Goal: Task Accomplishment & Management: Manage account settings

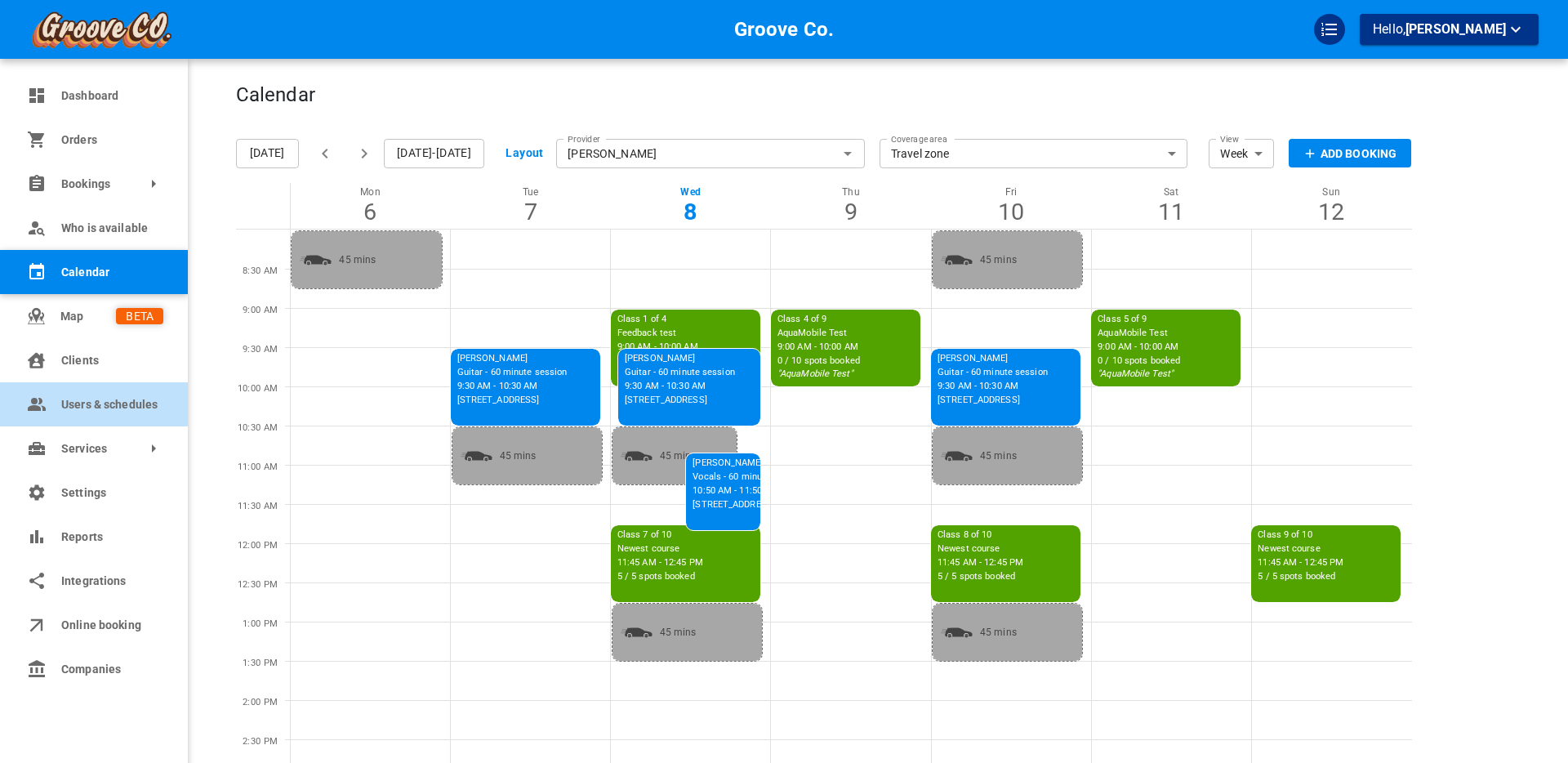
click at [86, 400] on span "Users & schedules" at bounding box center [112, 405] width 102 height 17
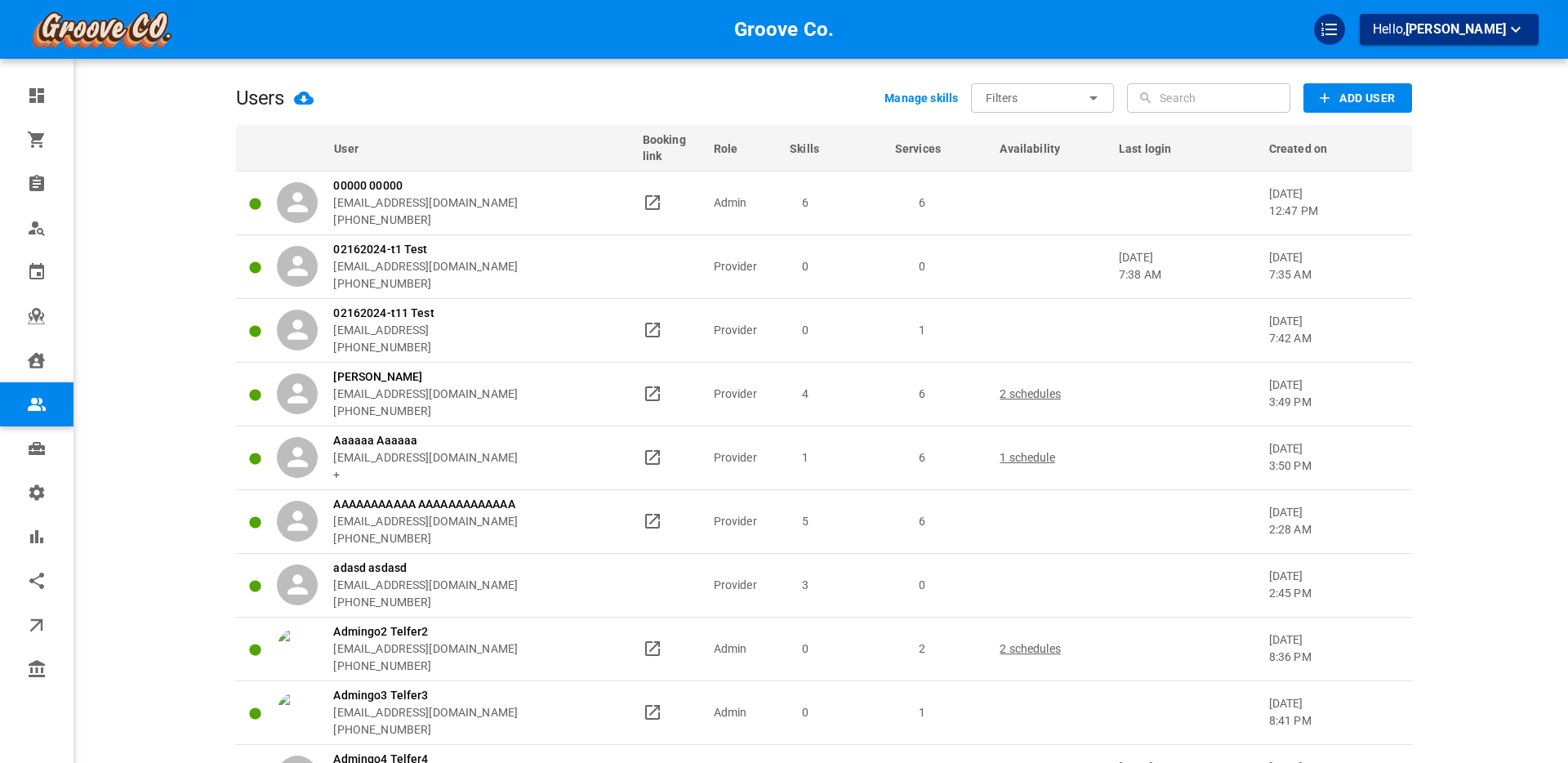
click at [1231, 92] on input "text" at bounding box center [1223, 97] width 127 height 30
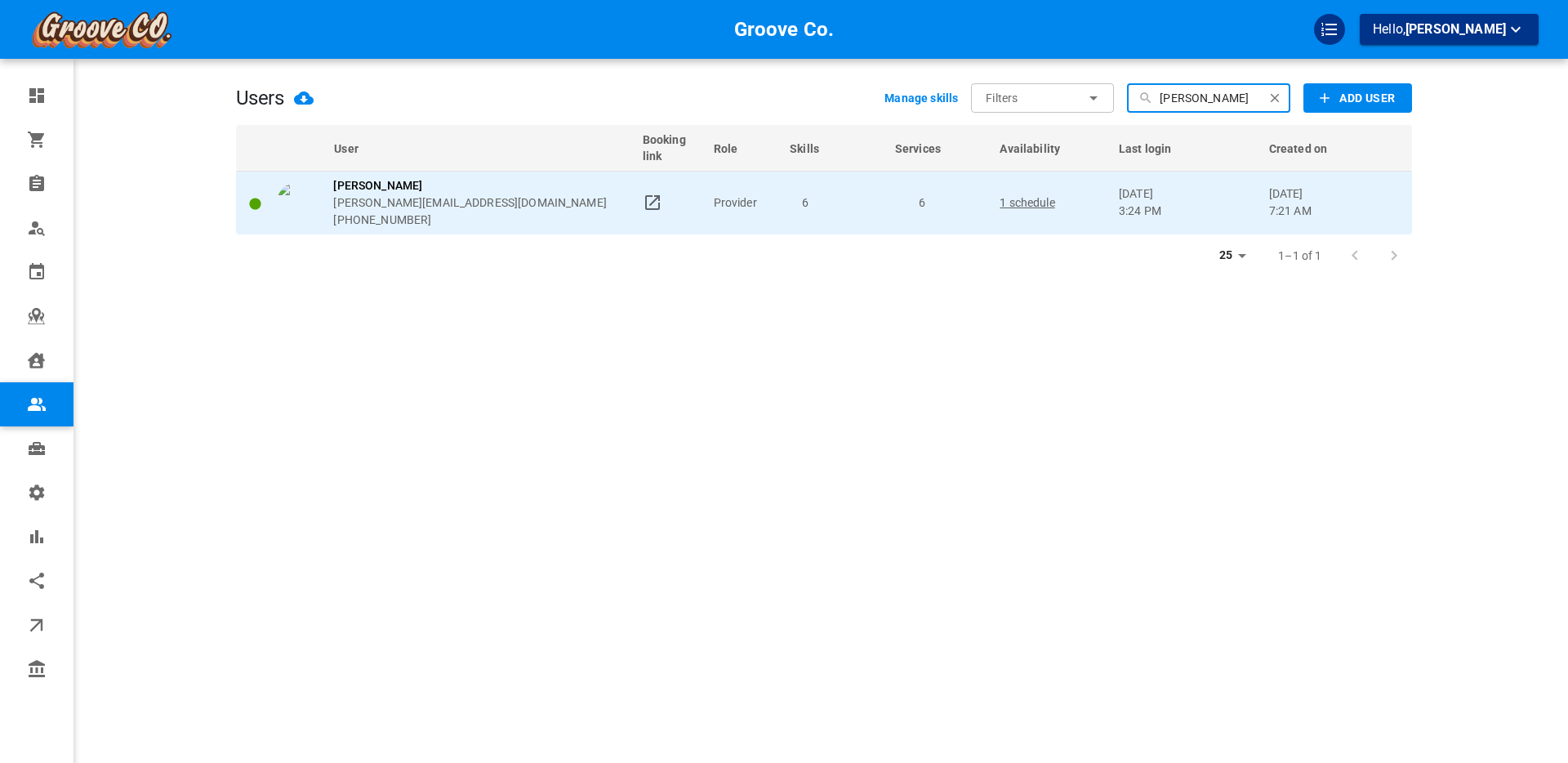
type input "[PERSON_NAME]"
click at [1019, 205] on p "1 schedule" at bounding box center [1051, 203] width 104 height 17
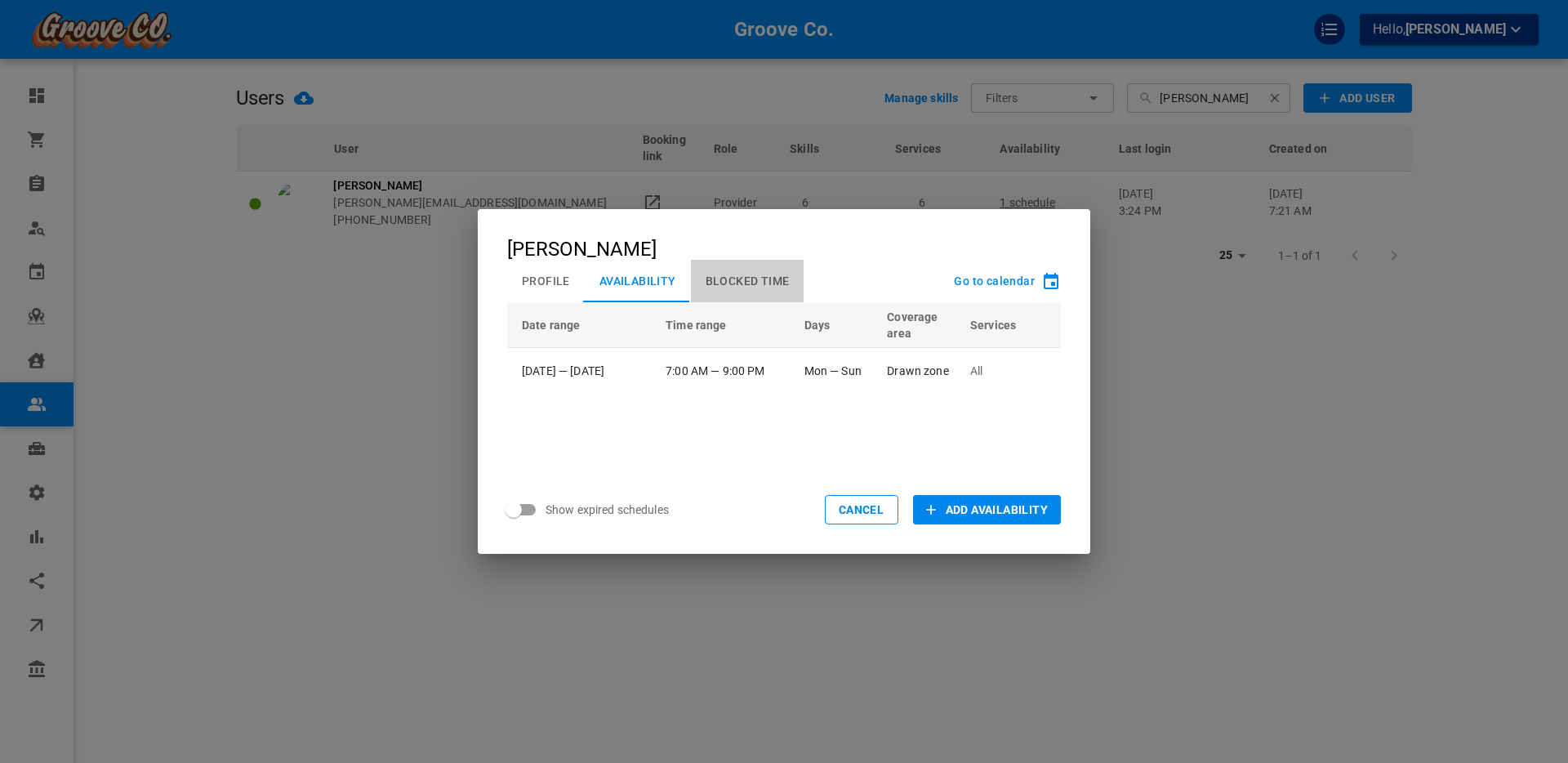
click at [731, 283] on button "Blocked Time" at bounding box center [748, 281] width 114 height 42
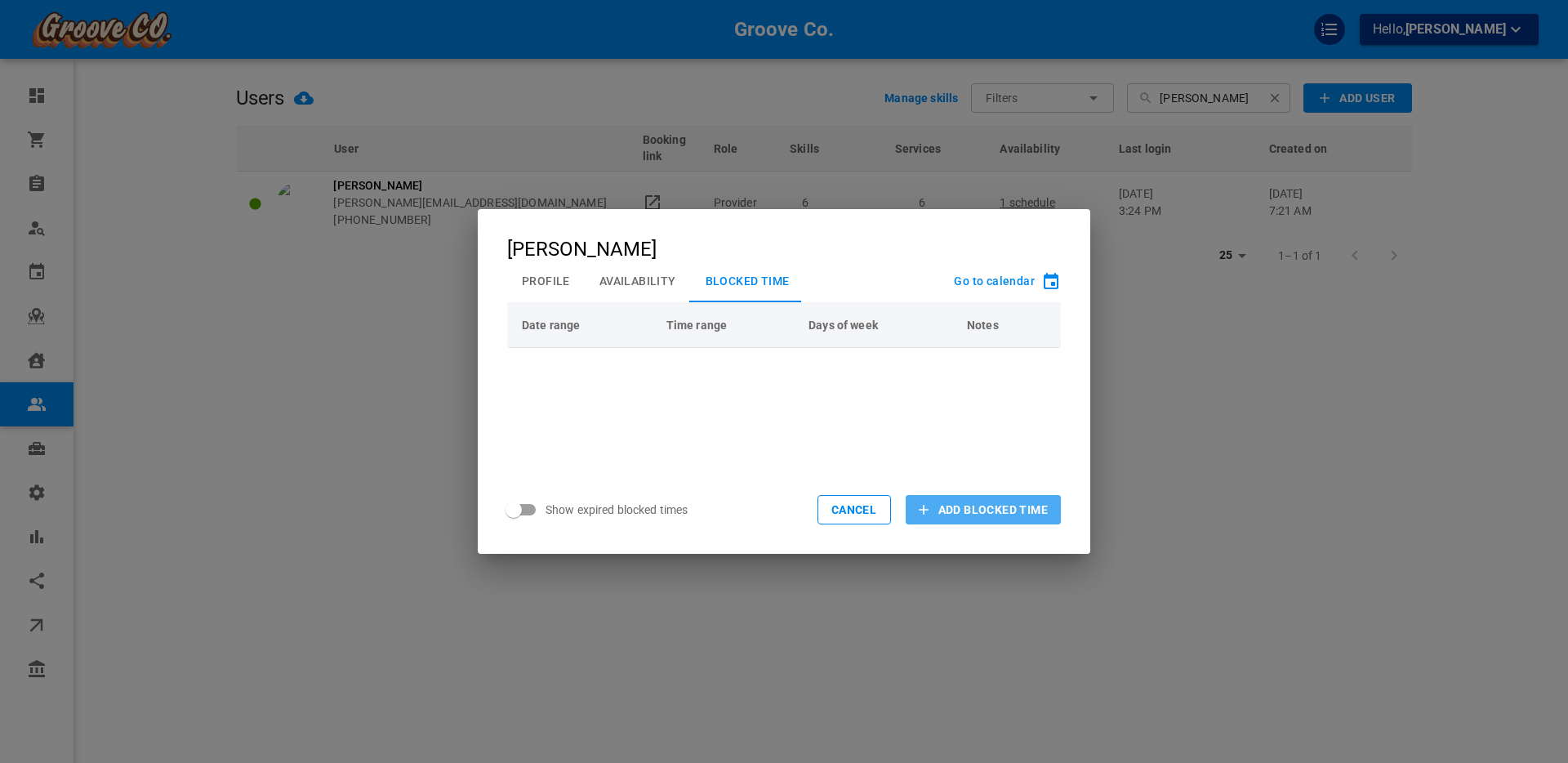
click at [952, 506] on span "Add Blocked Time" at bounding box center [993, 509] width 110 height 16
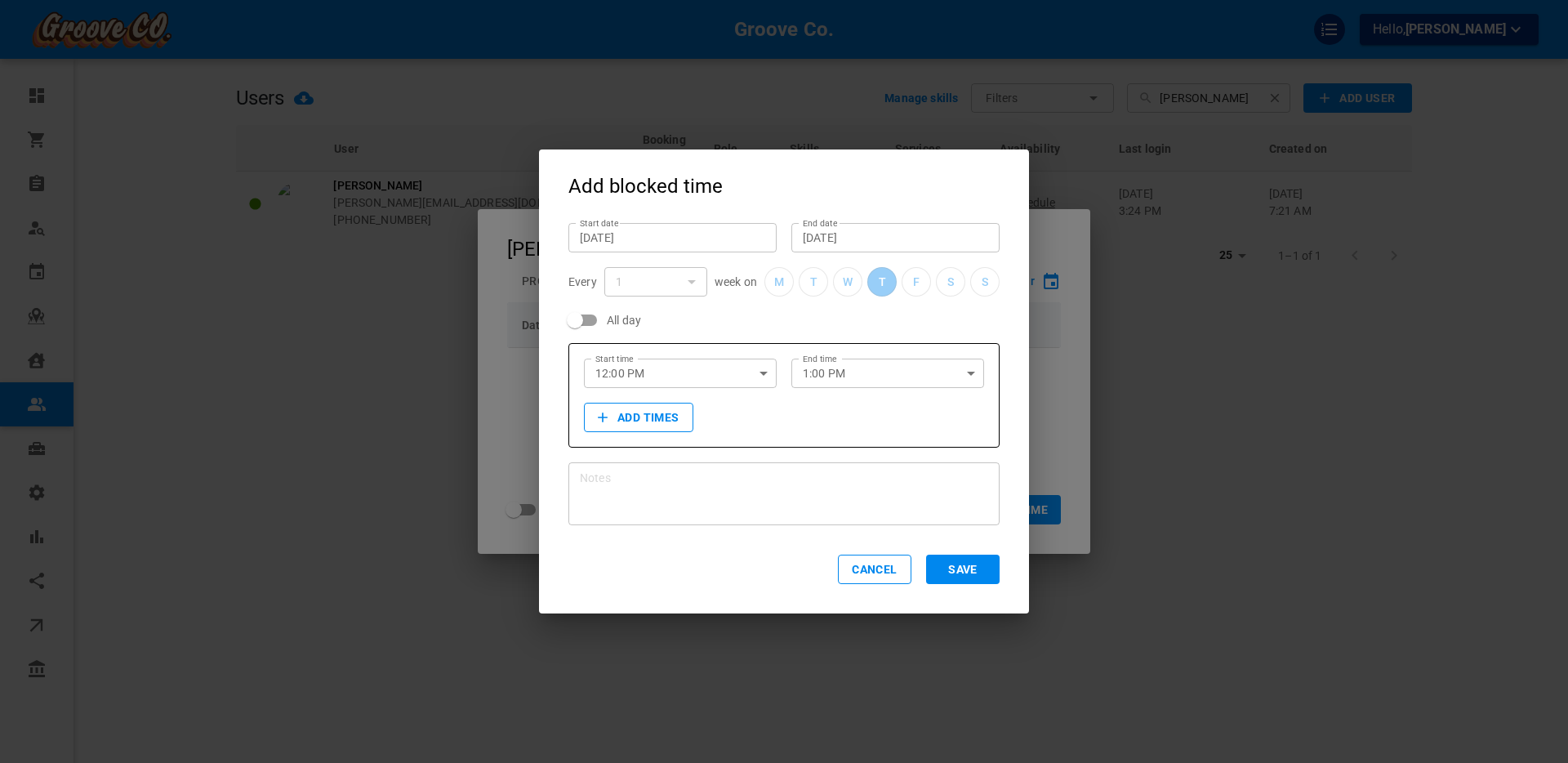
click at [619, 244] on input "[DATE]" at bounding box center [672, 237] width 185 height 16
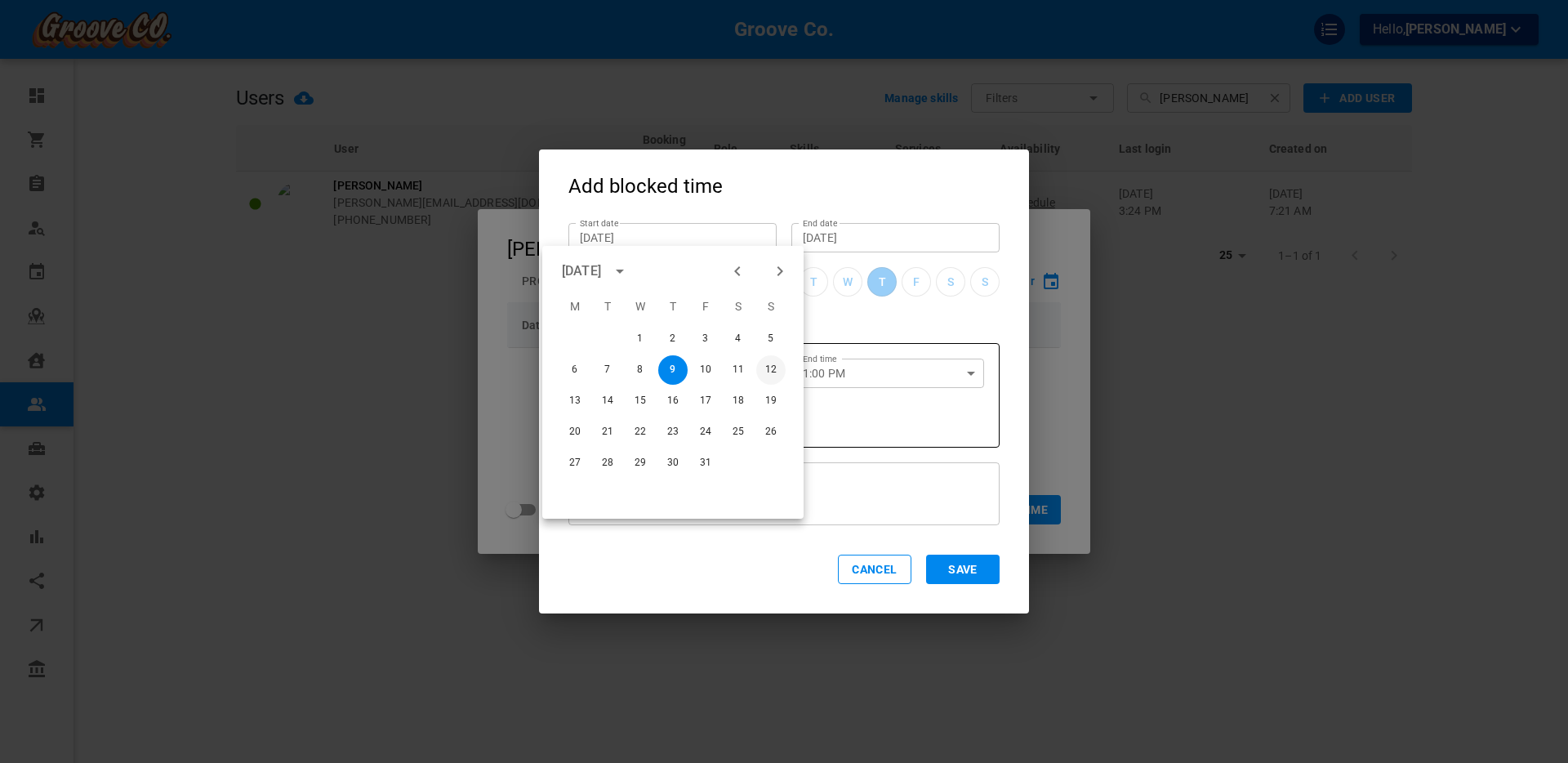
click at [773, 369] on button "12" at bounding box center [771, 370] width 30 height 30
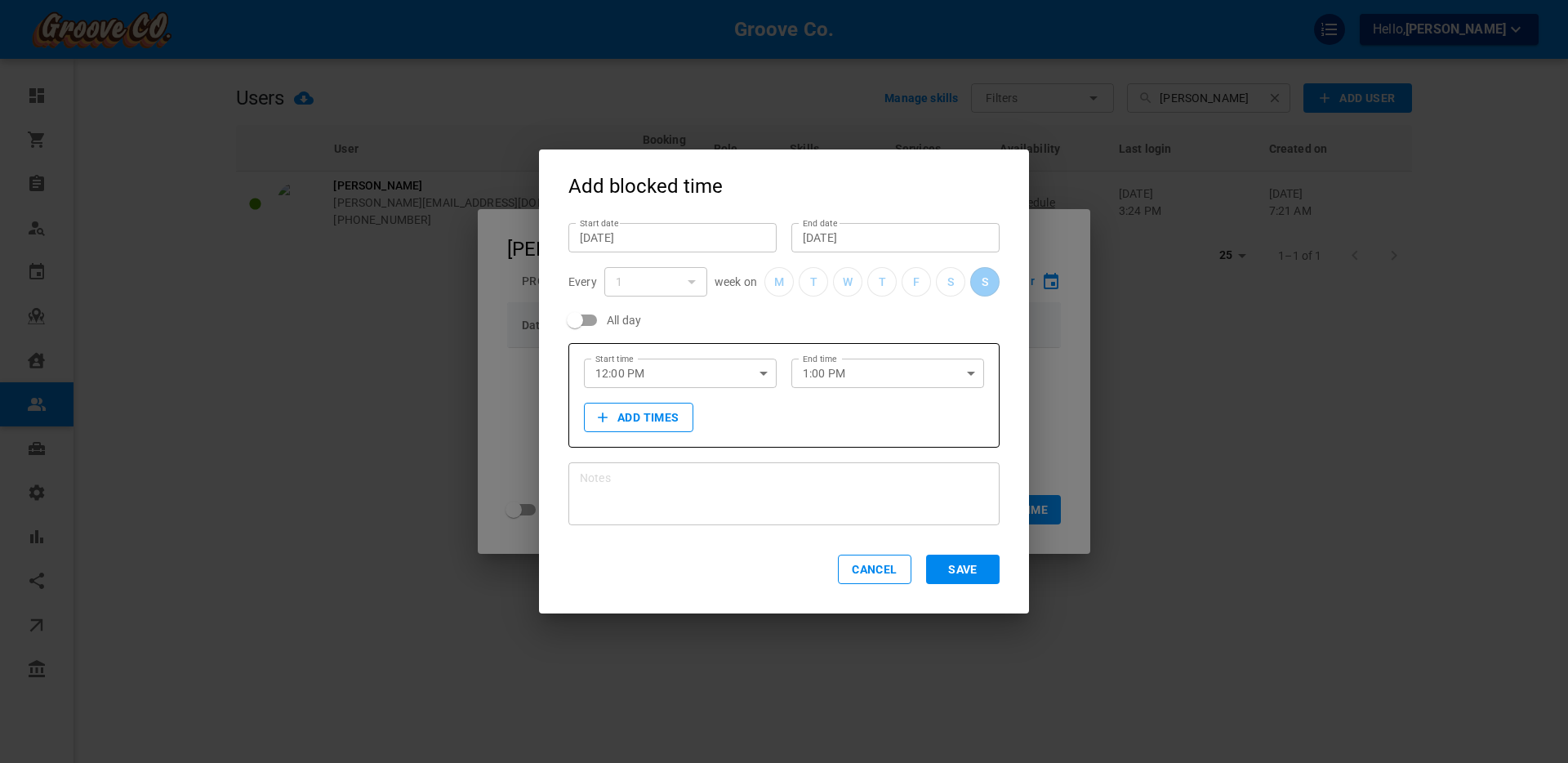
type input "[DATE]"
click at [820, 234] on input "[DATE]" at bounding box center [896, 237] width 185 height 16
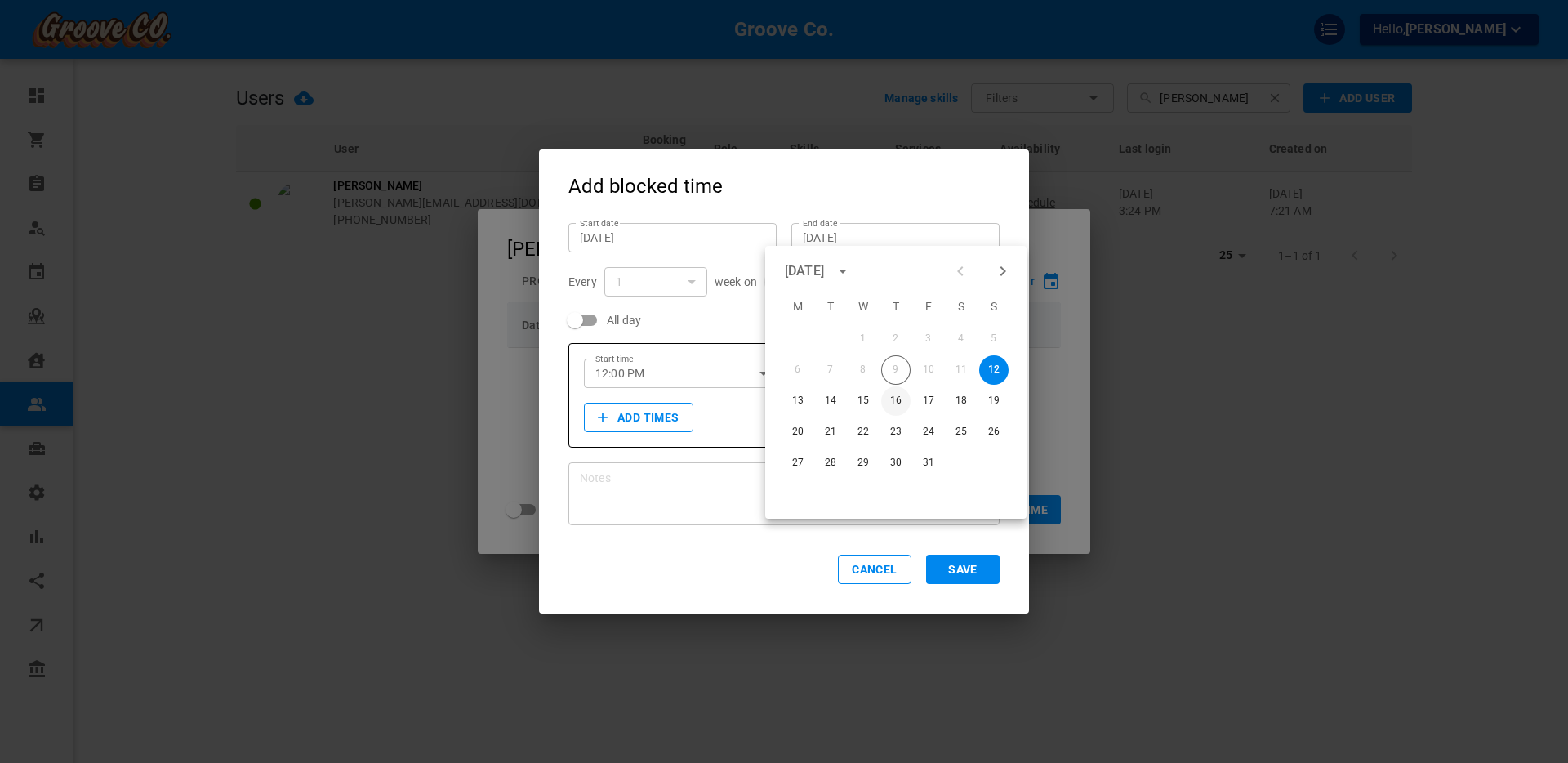
click at [893, 398] on button "16" at bounding box center [896, 401] width 30 height 30
type input "[DATE]"
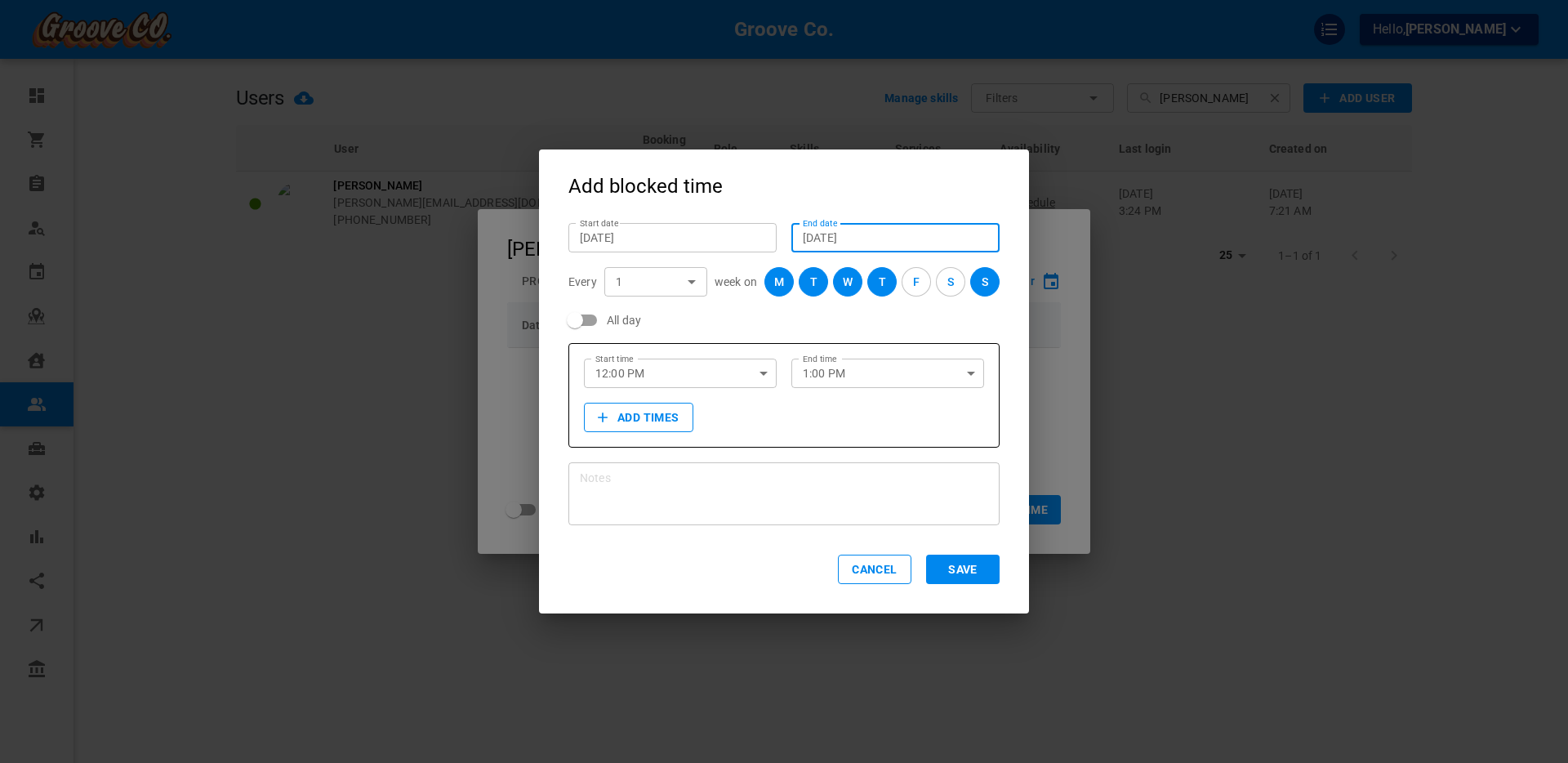
click at [591, 318] on input "All day" at bounding box center [575, 320] width 94 height 32
checkbox input "true"
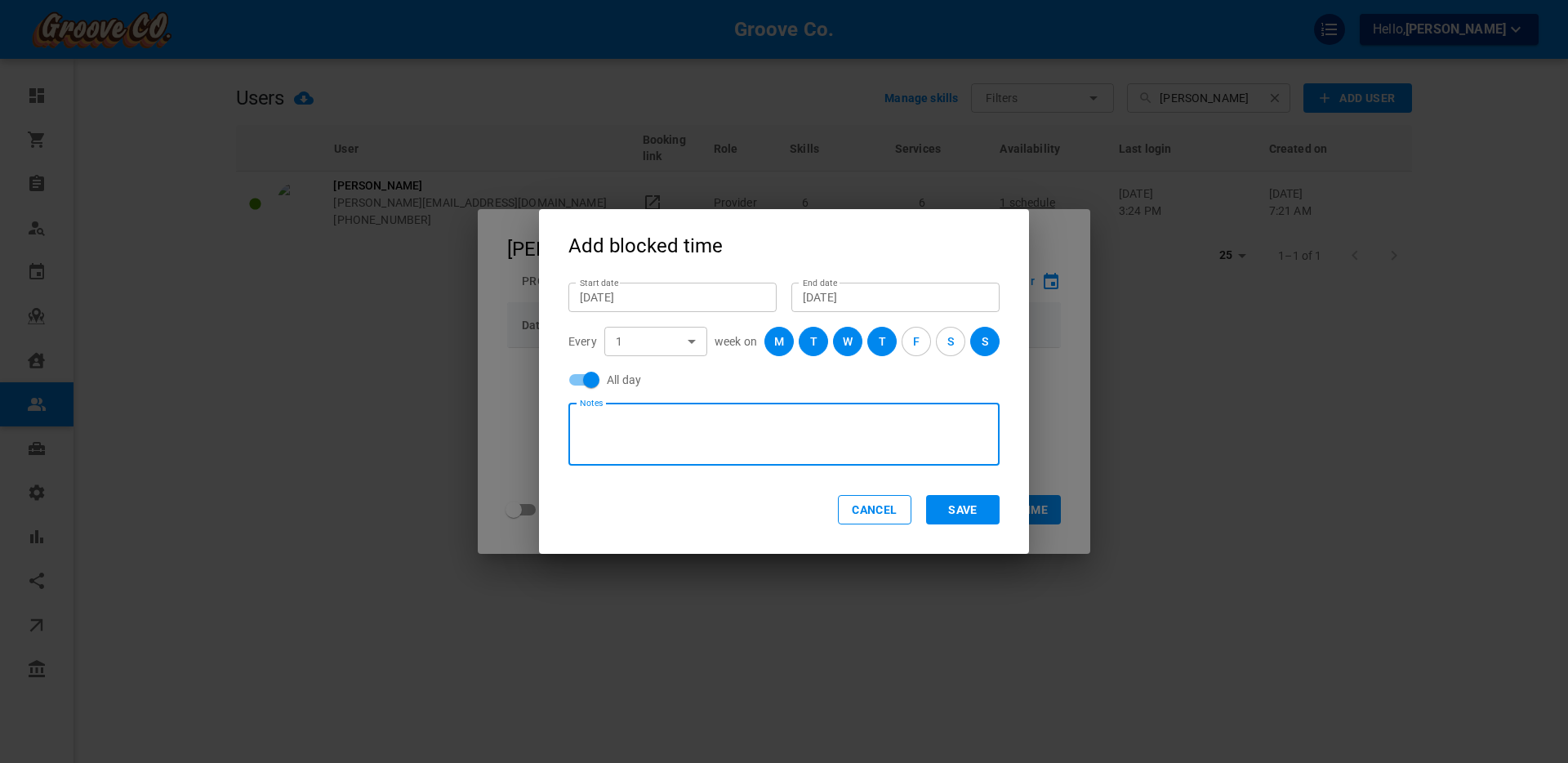
click at [726, 434] on textarea "Notes" at bounding box center [784, 434] width 409 height 49
type textarea "all day [PERSON_NAME]"
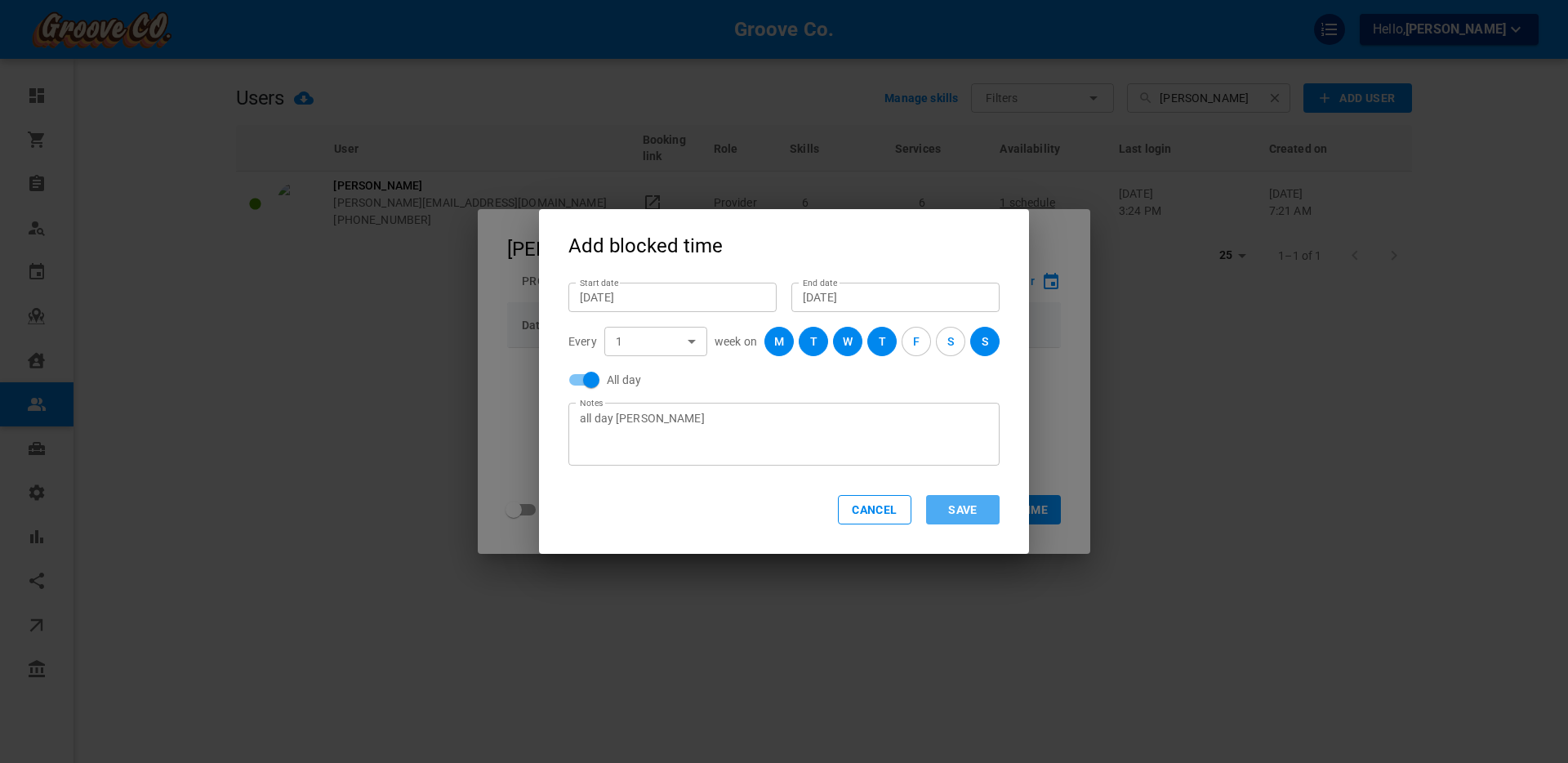
click at [980, 507] on button "Save" at bounding box center [963, 509] width 74 height 30
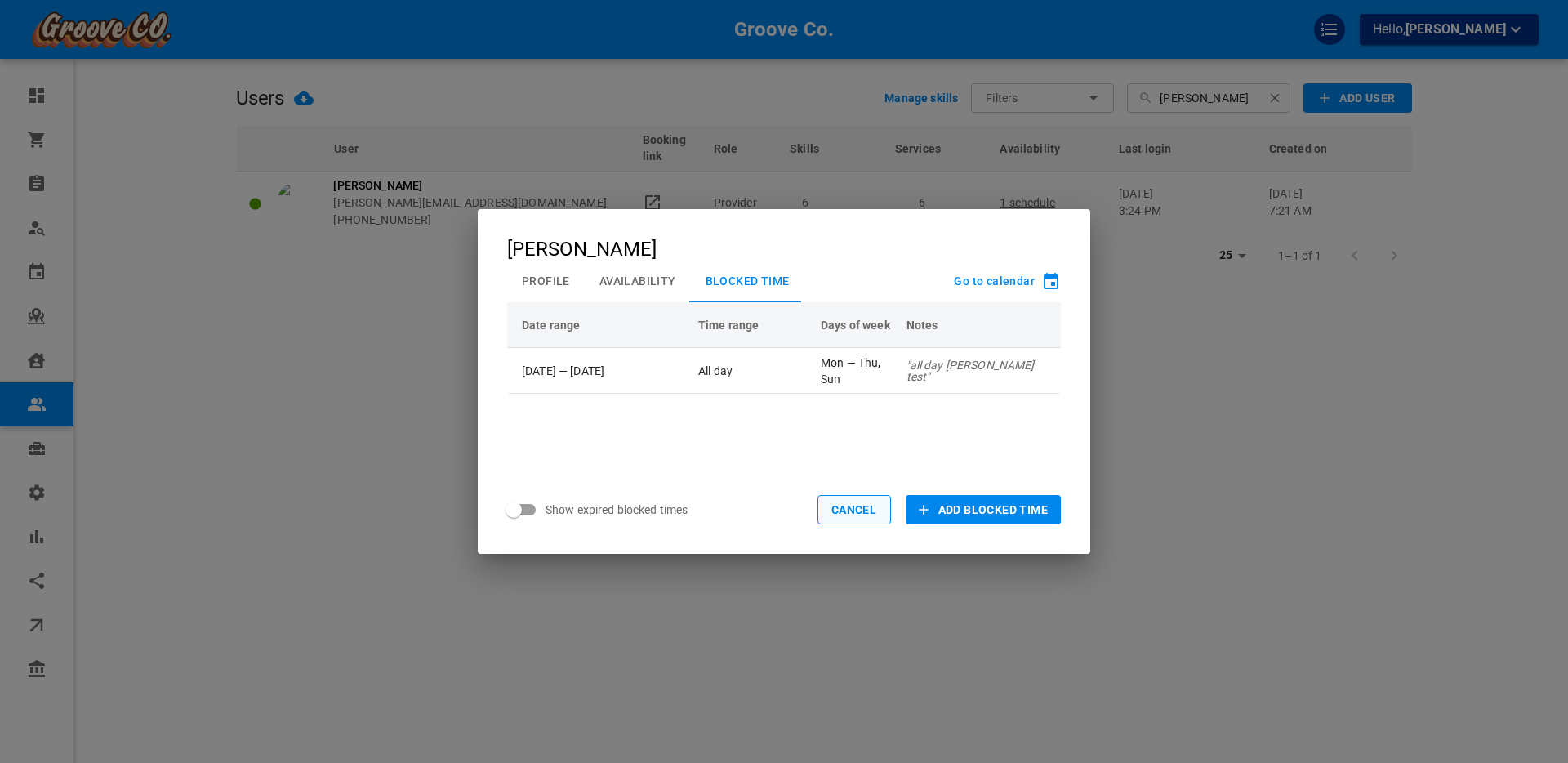
click at [851, 511] on button "Cancel" at bounding box center [854, 509] width 74 height 30
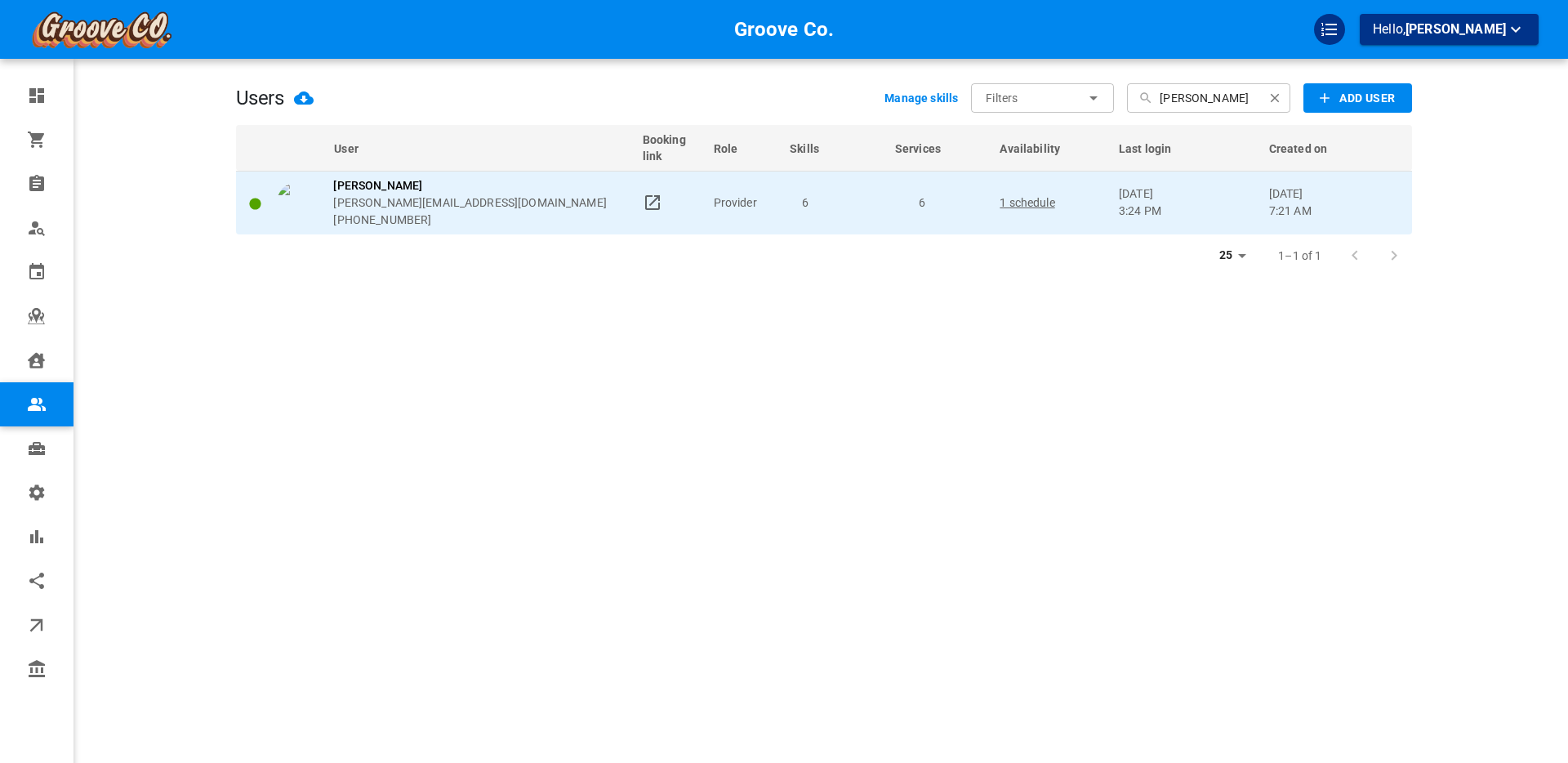
click at [556, 180] on div "[PERSON_NAME] [PERSON_NAME][EMAIL_ADDRESS][DOMAIN_NAME] [PHONE_NUMBER]" at bounding box center [452, 203] width 350 height 52
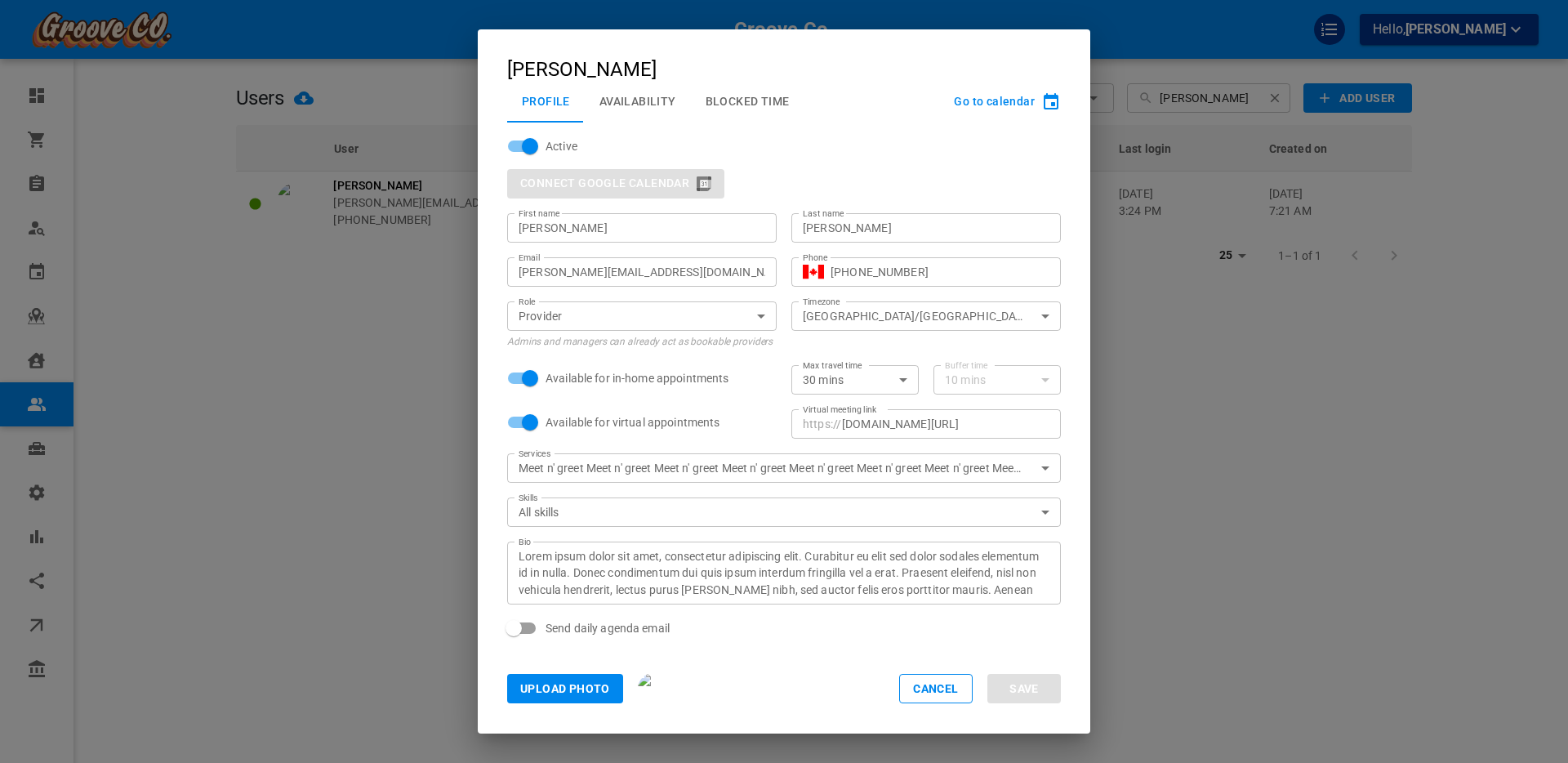
click at [1046, 97] on icon "button" at bounding box center [1050, 101] width 14 height 16
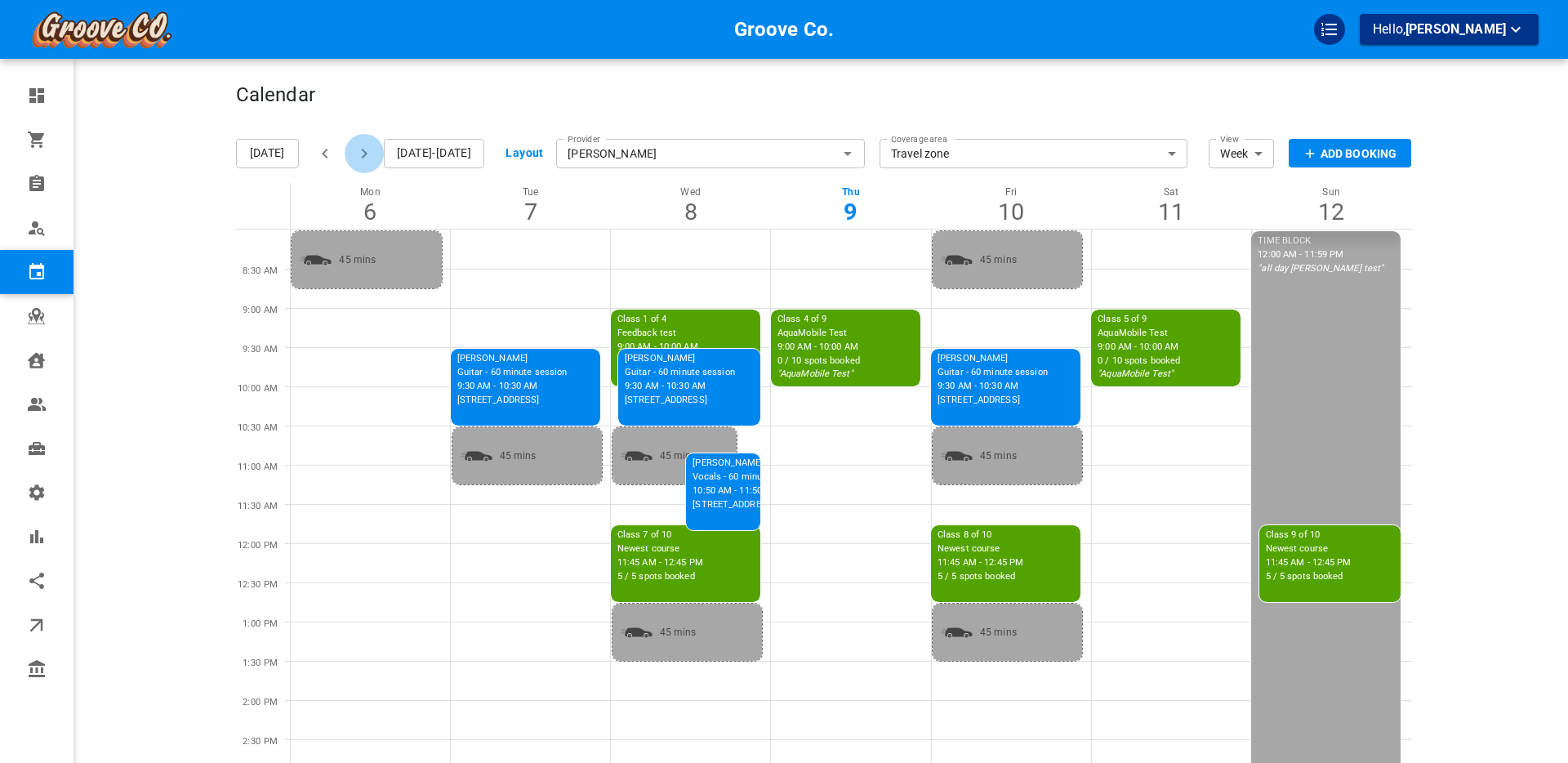
click at [364, 152] on icon "button" at bounding box center [365, 154] width 6 height 10
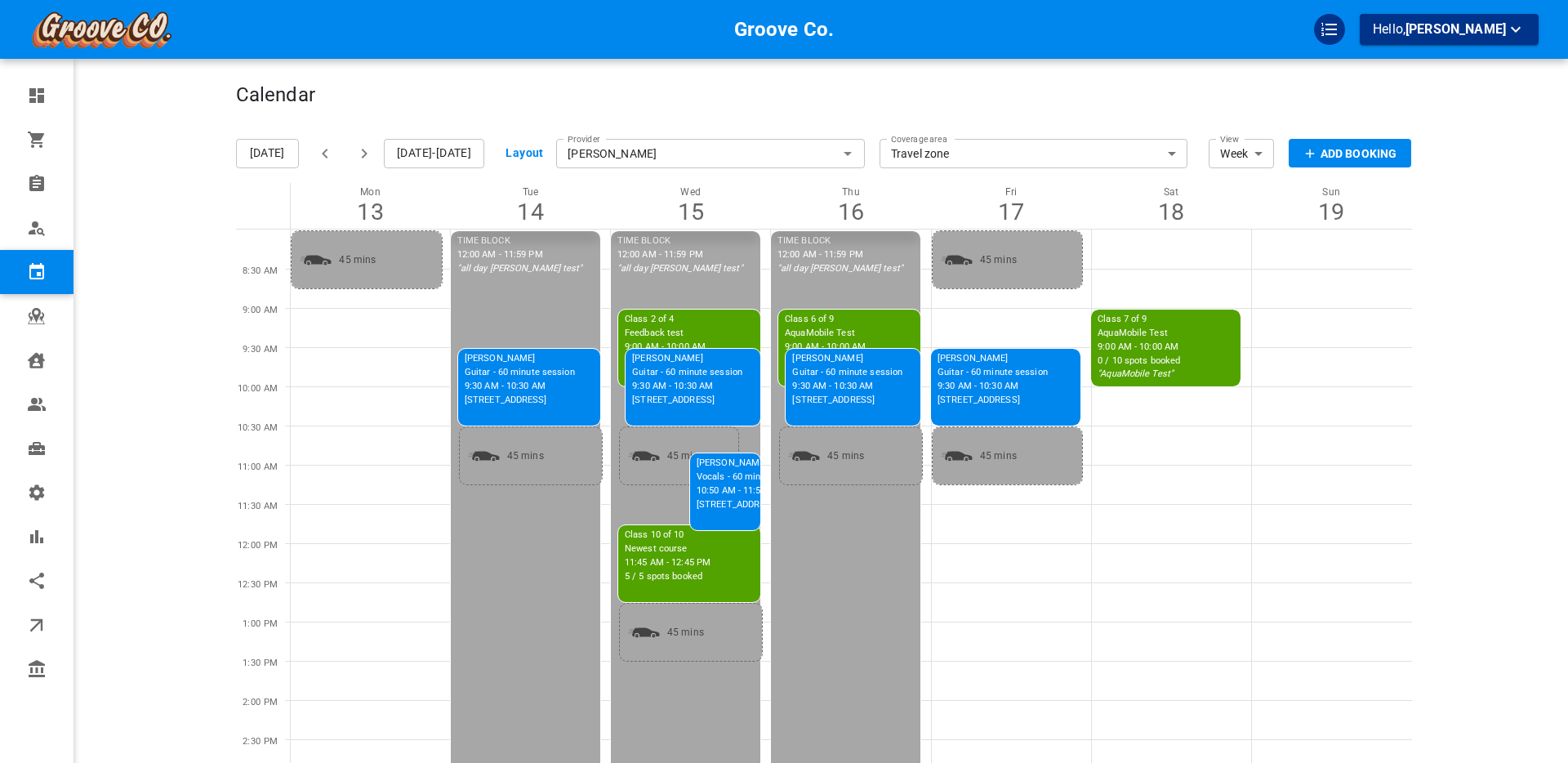
click at [181, 142] on div "Groove Co. Hello, [PERSON_NAME]" at bounding box center [172, 729] width 127 height 1408
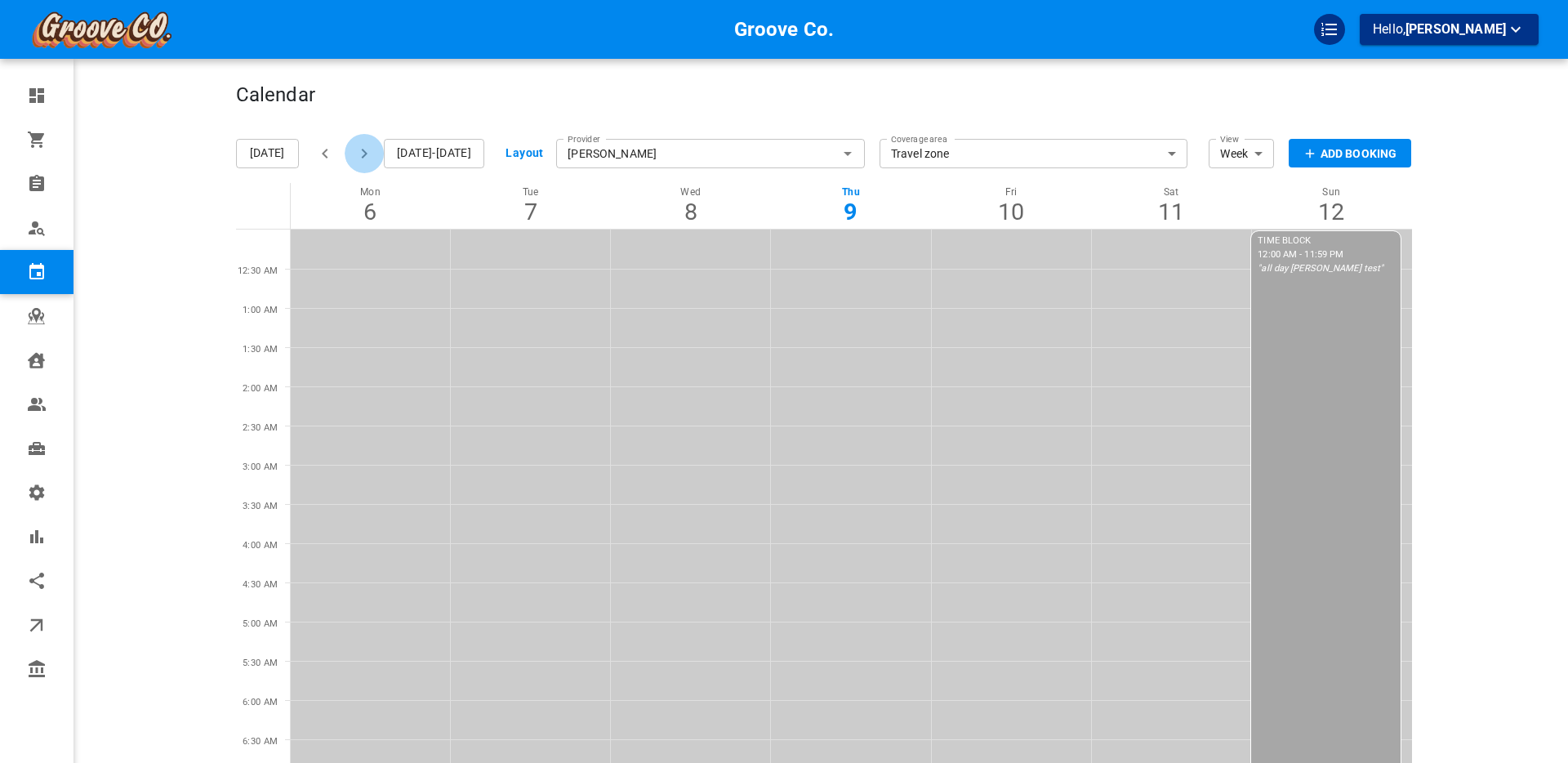
click at [364, 151] on icon "button" at bounding box center [364, 154] width 20 height 20
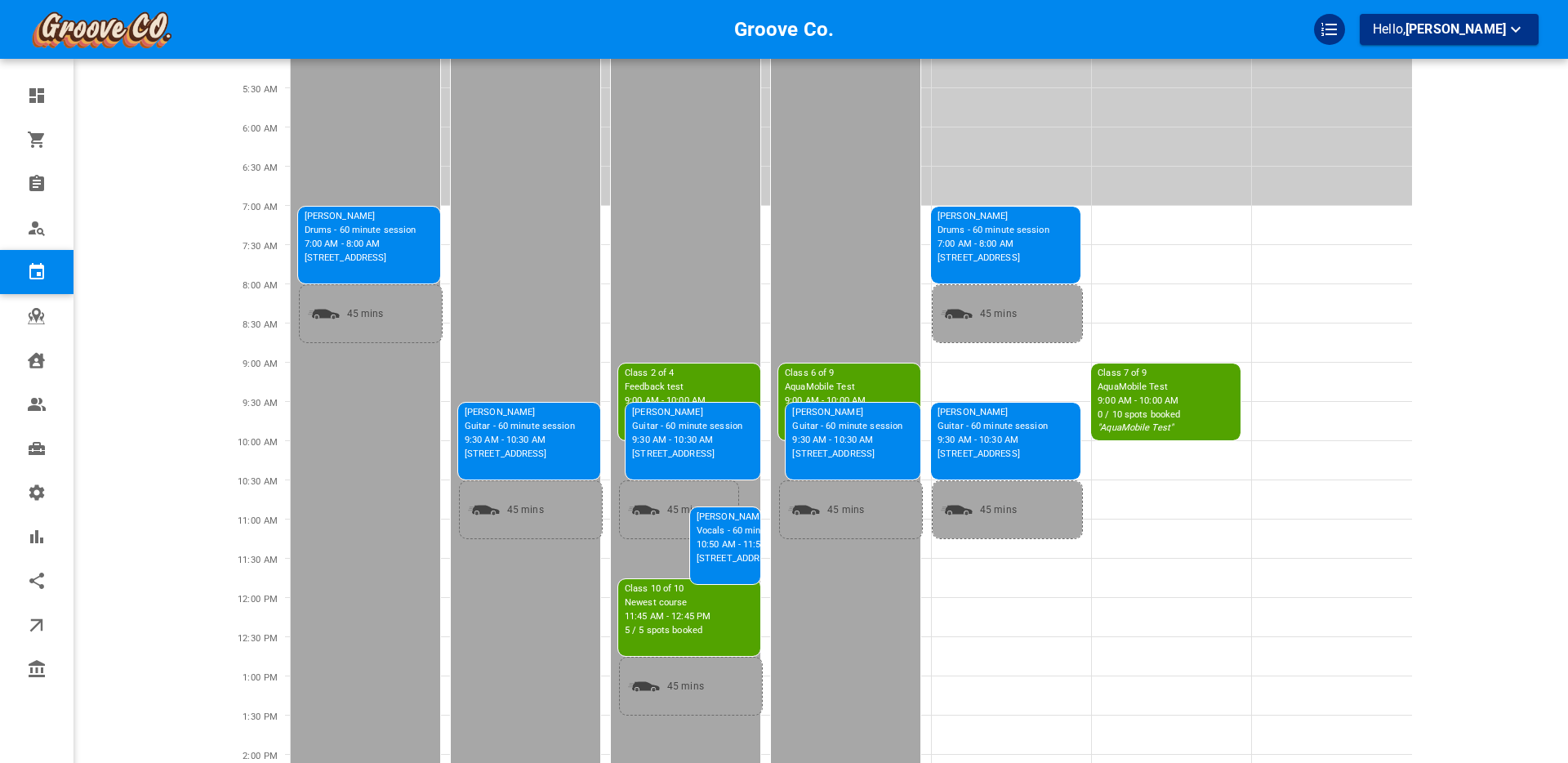
scroll to position [583, 0]
